Goal: Task Accomplishment & Management: Complete application form

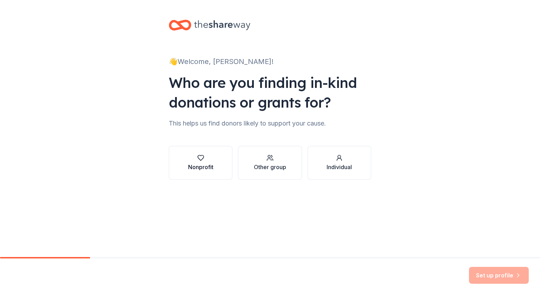
click at [207, 163] on div "Nonprofit" at bounding box center [200, 167] width 25 height 8
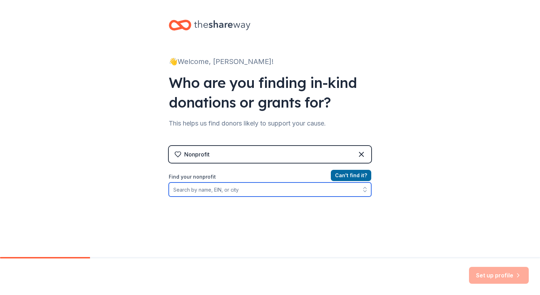
click at [193, 190] on input "Find your nonprofit" at bounding box center [270, 189] width 202 height 14
type input "Vincent's Clubhouse"
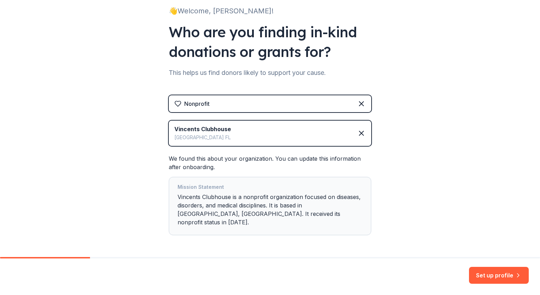
scroll to position [68, 0]
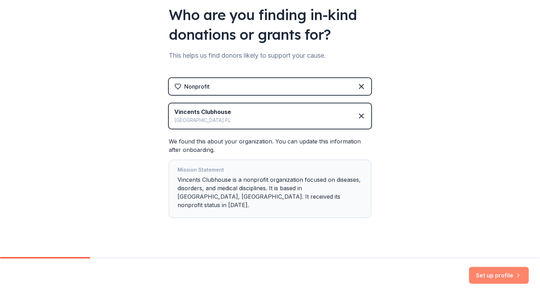
click at [489, 276] on button "Set up profile" at bounding box center [499, 275] width 60 height 17
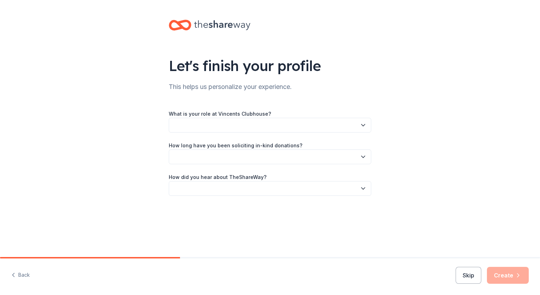
click at [247, 127] on button "button" at bounding box center [270, 125] width 202 height 15
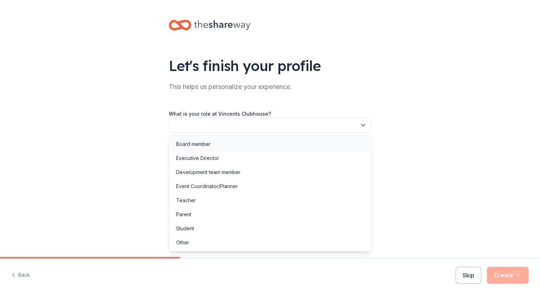
click at [222, 144] on div "Board member" at bounding box center [269, 144] width 199 height 14
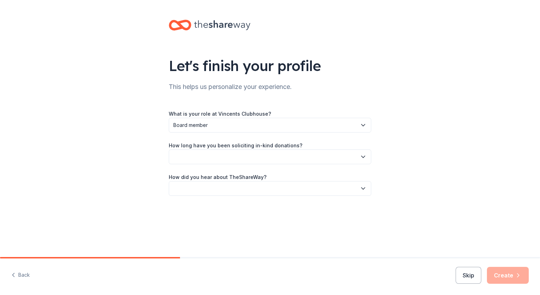
click at [206, 156] on button "button" at bounding box center [270, 156] width 202 height 15
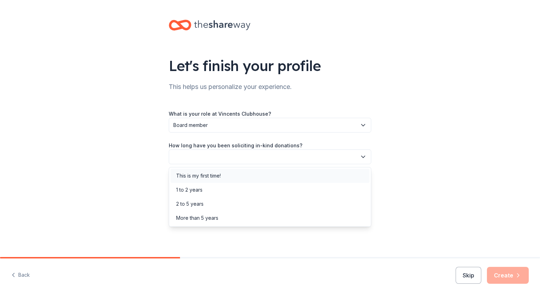
click at [207, 177] on div "This is my first time!" at bounding box center [198, 176] width 45 height 8
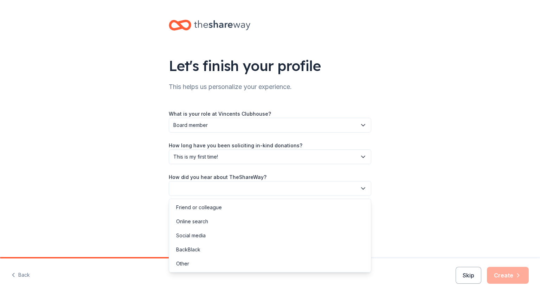
click at [197, 186] on button "button" at bounding box center [270, 188] width 202 height 15
click at [193, 236] on div "Social media" at bounding box center [191, 235] width 30 height 8
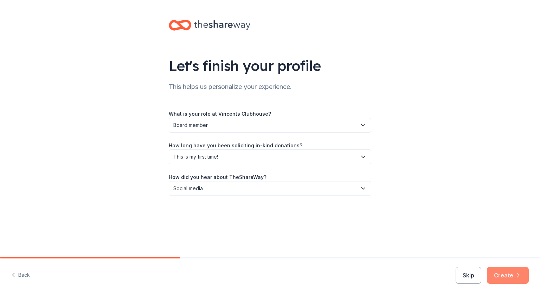
click at [515, 278] on icon "button" at bounding box center [518, 275] width 7 height 7
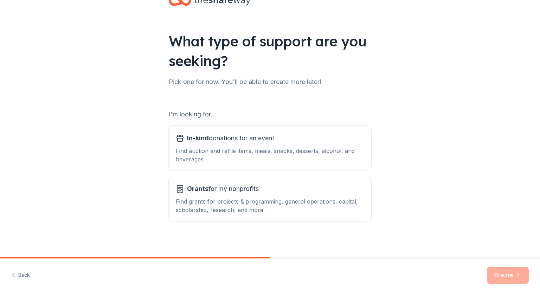
scroll to position [27, 0]
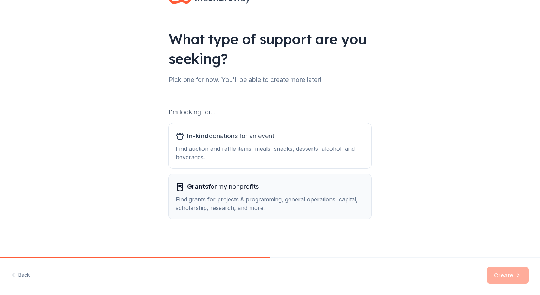
click at [198, 191] on span "Grants for my nonprofits" at bounding box center [223, 186] width 72 height 11
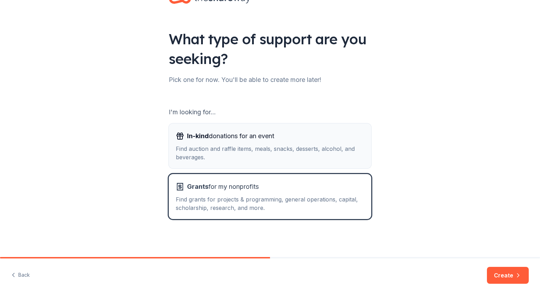
click at [202, 150] on div "Find auction and raffle items, meals, snacks, desserts, alcohol, and beverages." at bounding box center [270, 152] width 188 height 17
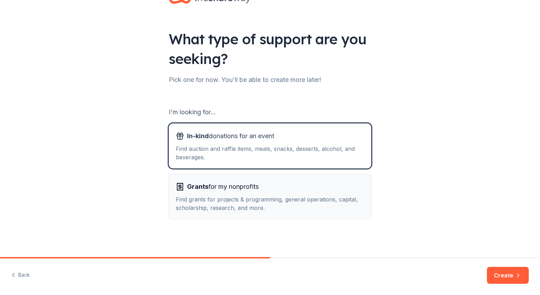
click at [266, 201] on div "Find grants for projects & programming, general operations, capital, scholarshi…" at bounding box center [270, 203] width 188 height 17
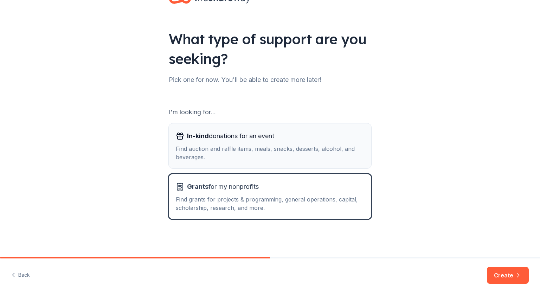
click at [247, 154] on div "Find auction and raffle items, meals, snacks, desserts, alcohol, and beverages." at bounding box center [270, 152] width 188 height 17
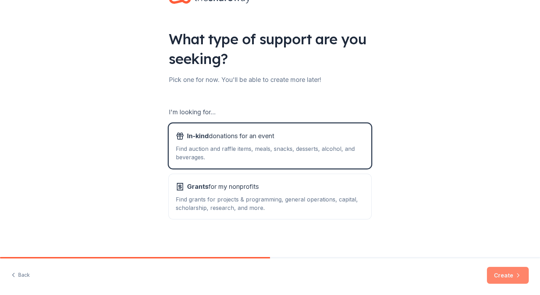
click at [510, 277] on button "Create" at bounding box center [508, 275] width 42 height 17
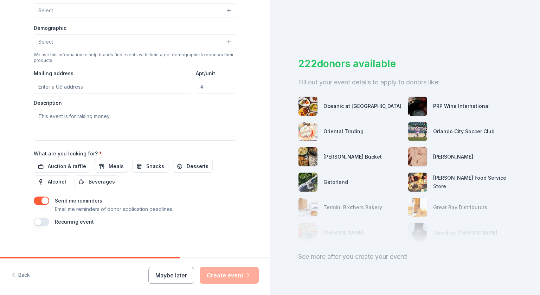
scroll to position [213, 0]
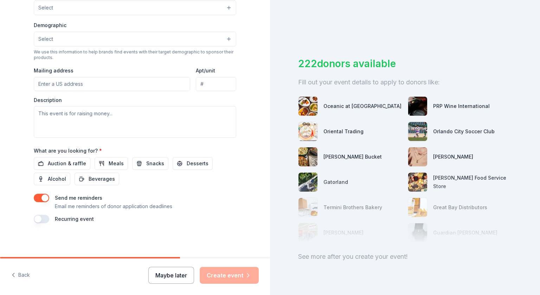
click at [176, 277] on button "Maybe later" at bounding box center [171, 275] width 46 height 17
click at [173, 275] on button "Maybe later" at bounding box center [171, 275] width 46 height 17
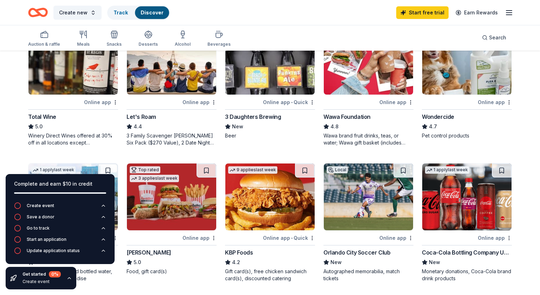
scroll to position [355, 0]
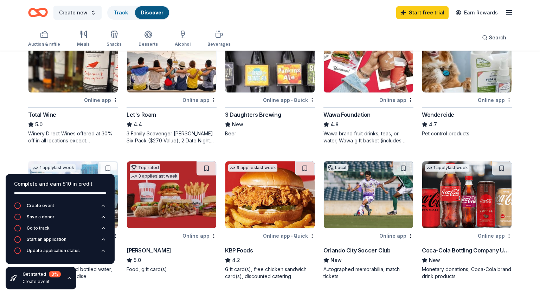
click at [354, 134] on div "Wawa brand fruit drinks, teas, or water; Wawa gift basket (includes Wawa produc…" at bounding box center [368, 137] width 90 height 14
click at [41, 11] on icon "Home" at bounding box center [38, 12] width 20 height 17
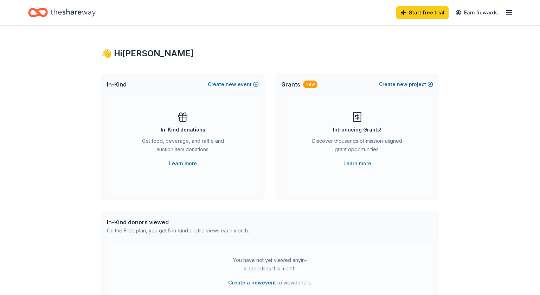
click at [415, 85] on button "Create new project" at bounding box center [406, 84] width 54 height 8
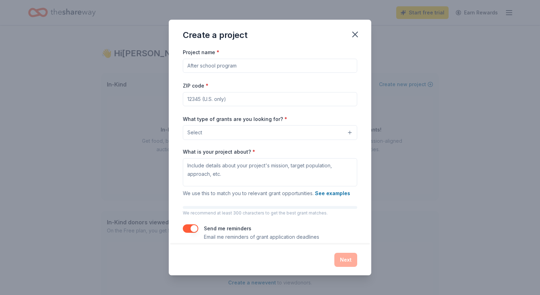
click at [202, 98] on input "ZIP code *" at bounding box center [270, 99] width 174 height 14
type input "32137"
click at [210, 134] on button "Select" at bounding box center [270, 132] width 174 height 15
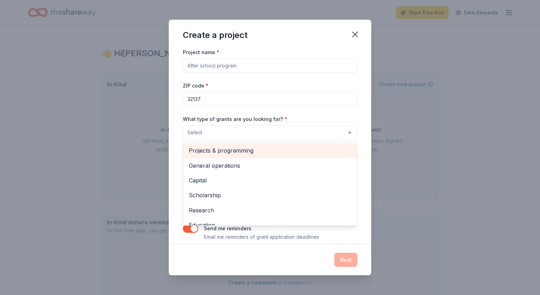
click at [207, 153] on span "Projects & programming" at bounding box center [270, 150] width 162 height 9
click at [227, 151] on span "General operations" at bounding box center [270, 151] width 162 height 9
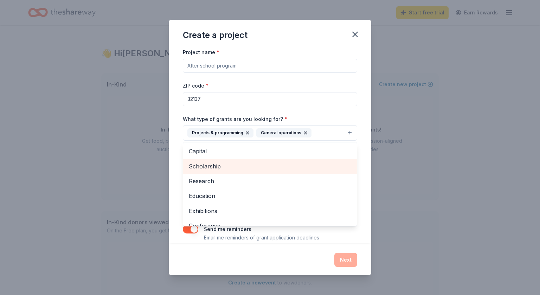
click at [214, 169] on span "Scholarship" at bounding box center [270, 166] width 162 height 9
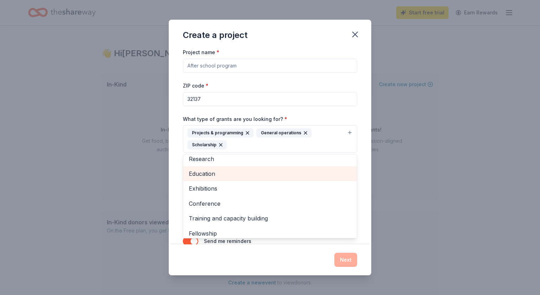
scroll to position [20, 0]
click at [204, 175] on span "Education" at bounding box center [270, 173] width 162 height 9
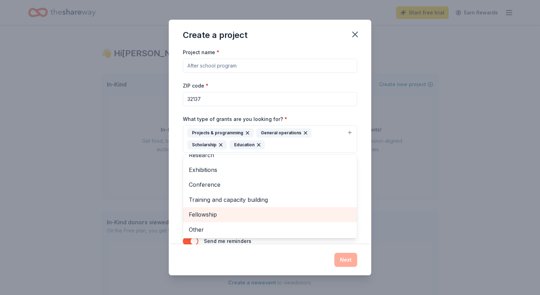
scroll to position [14, 0]
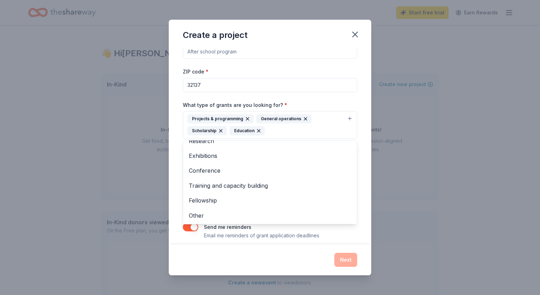
click at [362, 200] on div "Project name * ZIP code * 32137 What type of grants are you looking for? * Proj…" at bounding box center [270, 146] width 202 height 196
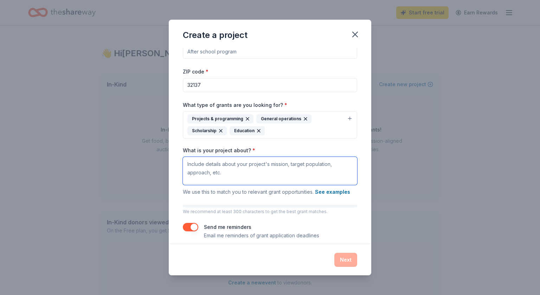
click at [204, 164] on textarea "What is your project about? *" at bounding box center [270, 171] width 174 height 28
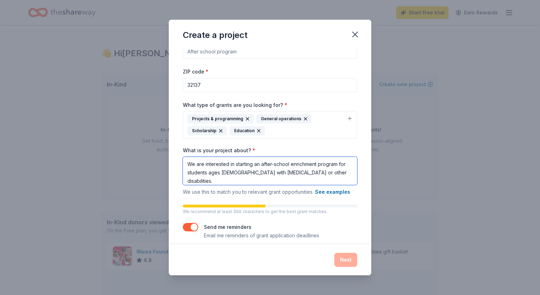
drag, startPoint x: 305, startPoint y: 172, endPoint x: 351, endPoint y: 178, distance: 45.7
click at [351, 178] on textarea "We are interested in starting an after-school enrichment program for students a…" at bounding box center [270, 171] width 174 height 28
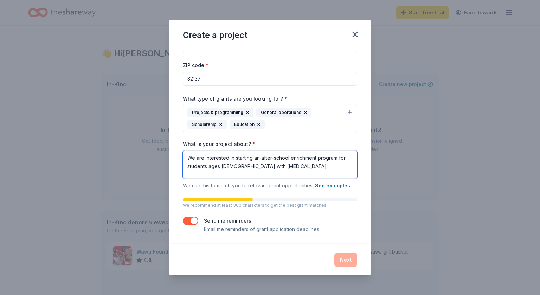
scroll to position [21, 0]
click at [317, 167] on textarea "We are interested in starting an after-school enrichment program for students a…" at bounding box center [270, 164] width 174 height 28
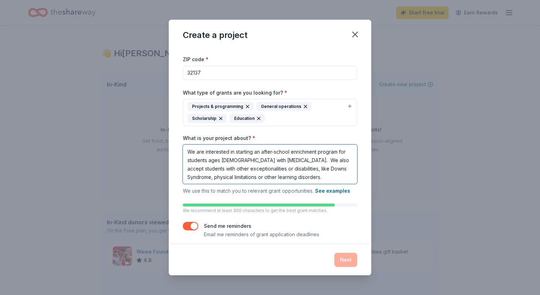
scroll to position [32, 0]
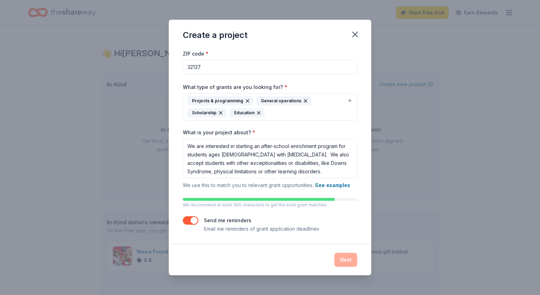
click at [348, 261] on div "Next" at bounding box center [270, 260] width 174 height 14
click at [333, 185] on button "See examples" at bounding box center [332, 185] width 35 height 8
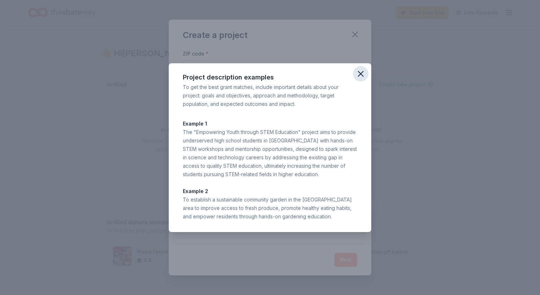
click at [361, 75] on icon "button" at bounding box center [360, 73] width 5 height 5
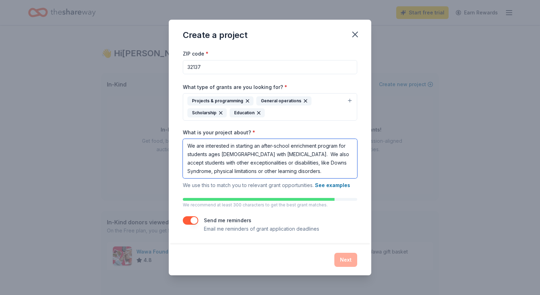
click at [328, 171] on textarea "We are interested in starting an after-school enrichment program for students a…" at bounding box center [270, 158] width 174 height 39
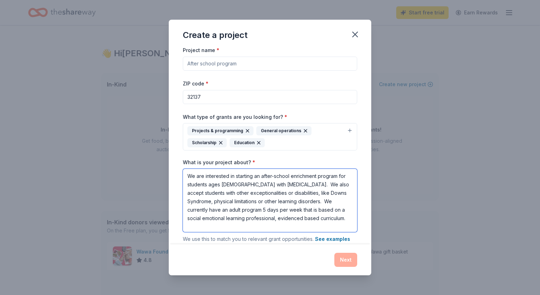
scroll to position [0, 0]
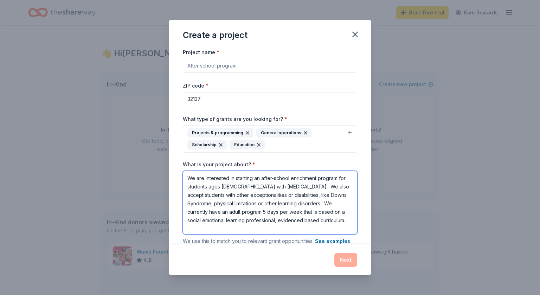
type textarea "We are interested in starting an after-school enrichment program for students a…"
click at [215, 68] on input "Project name *" at bounding box center [270, 66] width 174 height 14
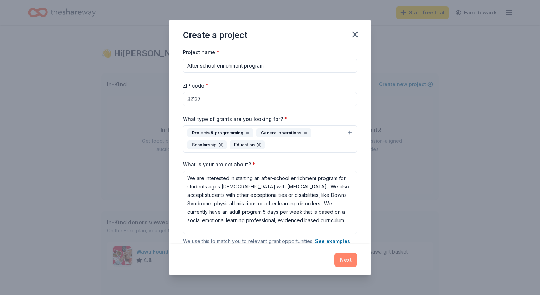
type input "After school enrichment program"
click at [349, 262] on button "Next" at bounding box center [345, 260] width 23 height 14
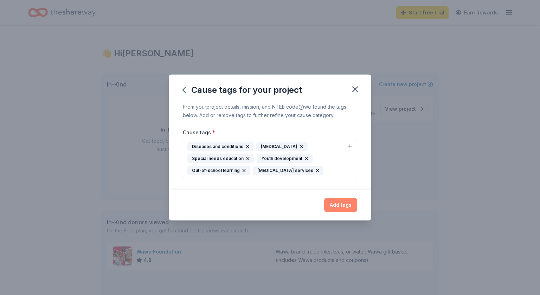
click at [342, 208] on button "Add tags" at bounding box center [340, 205] width 33 height 14
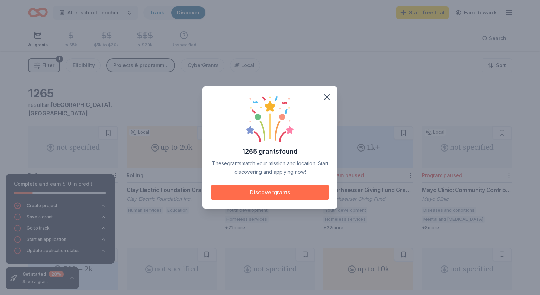
click at [254, 191] on button "Discover grants" at bounding box center [270, 192] width 118 height 15
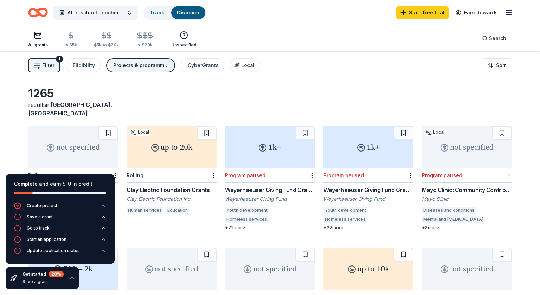
click at [181, 39] on icon "button" at bounding box center [184, 35] width 8 height 8
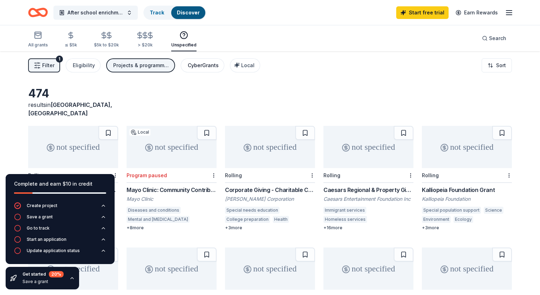
click at [196, 67] on div "CyberGrants" at bounding box center [203, 65] width 31 height 8
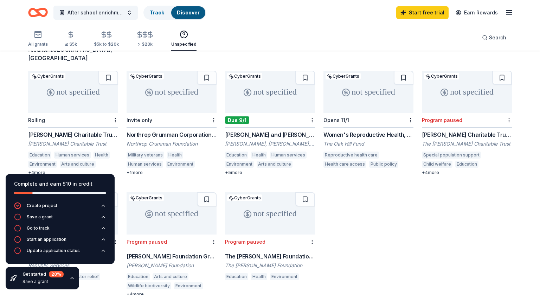
scroll to position [58, 0]
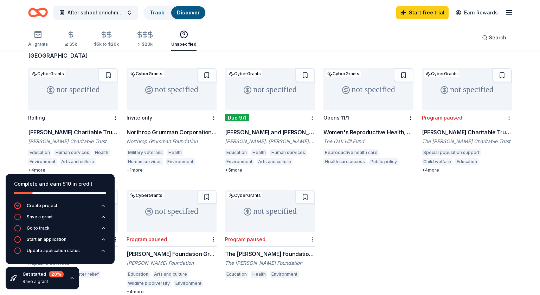
click at [264, 86] on div "not specified" at bounding box center [270, 89] width 90 height 42
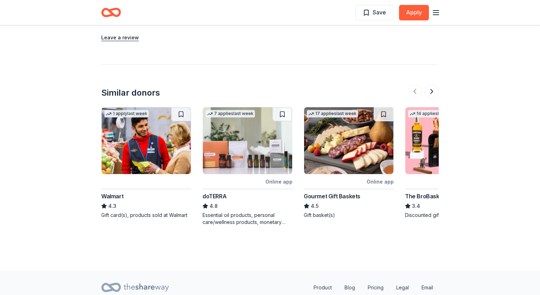
scroll to position [935, 0]
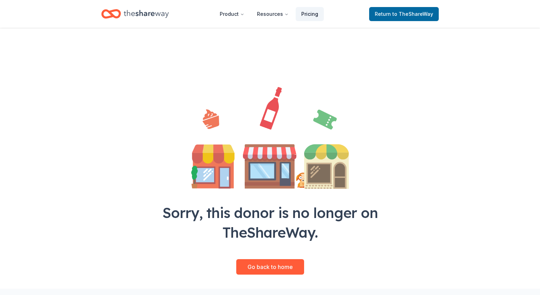
click at [305, 14] on link "Pricing" at bounding box center [310, 14] width 28 height 14
